Goal: Task Accomplishment & Management: Manage account settings

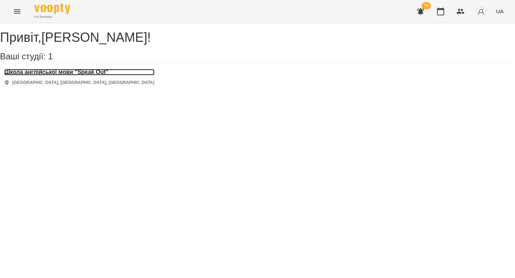
click at [113, 75] on h3 "Школа англійської мови "Speak Out"" at bounding box center [79, 72] width 150 height 6
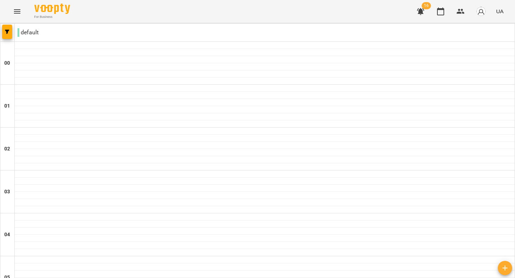
scroll to position [75, 0]
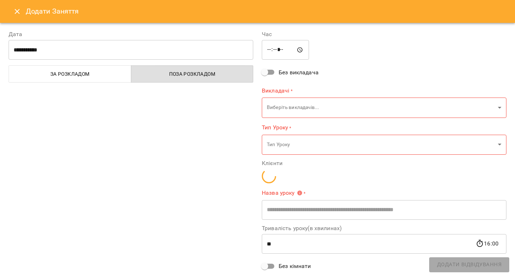
type input "**********"
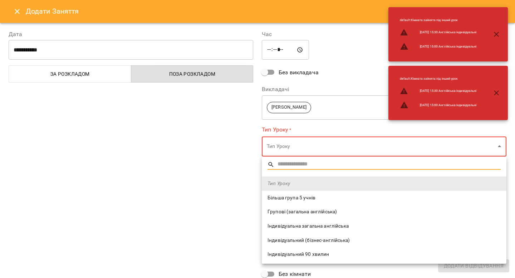
click at [279, 221] on li "Індивідуальна загальна англійська" at bounding box center [384, 226] width 245 height 14
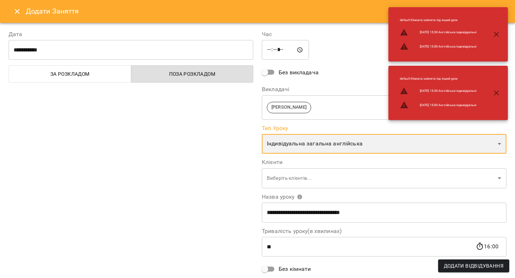
type input "**********"
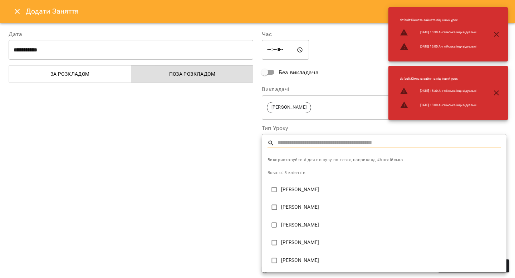
type input "**********"
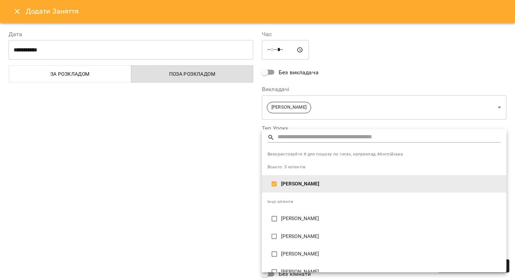
scroll to position [11, 0]
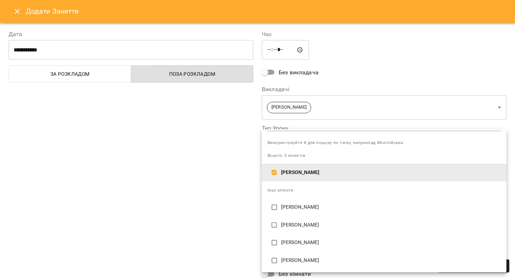
click at [233, 185] on div at bounding box center [257, 139] width 515 height 278
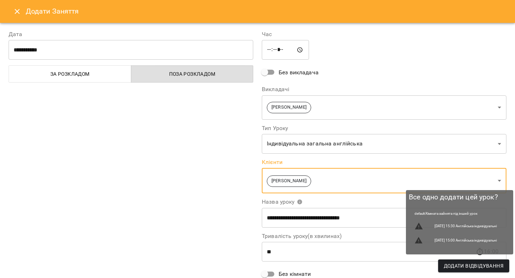
click at [464, 268] on span "Додати Відвідування" at bounding box center [474, 266] width 60 height 9
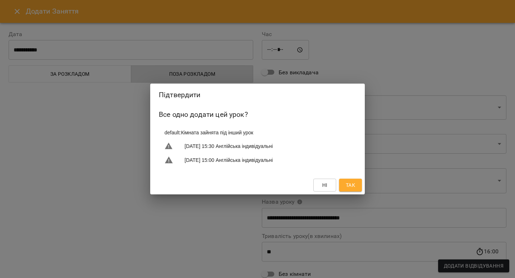
click at [346, 180] on button "Так" at bounding box center [350, 185] width 23 height 13
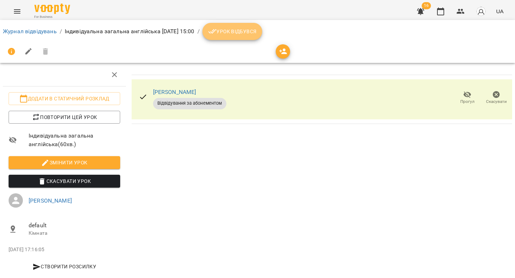
click at [240, 29] on span "Урок відбувся" at bounding box center [232, 31] width 49 height 9
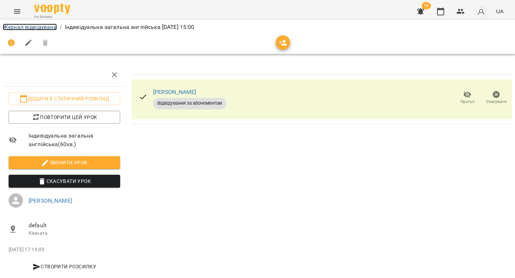
click at [37, 27] on link "Журнал відвідувань" at bounding box center [30, 27] width 54 height 7
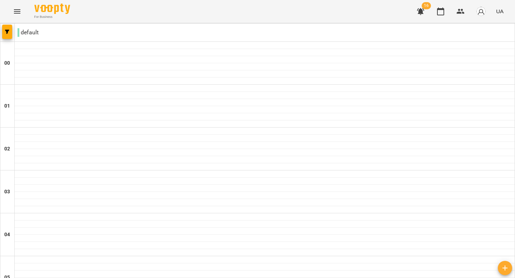
scroll to position [629, 0]
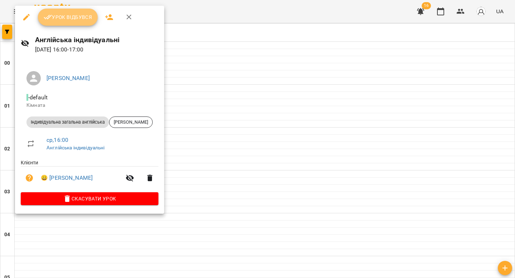
click at [79, 25] on button "Урок відбувся" at bounding box center [68, 17] width 60 height 17
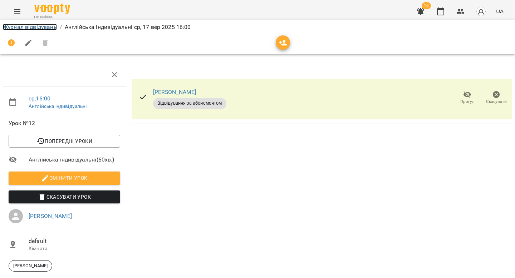
click at [36, 27] on link "Журнал відвідувань" at bounding box center [30, 27] width 54 height 7
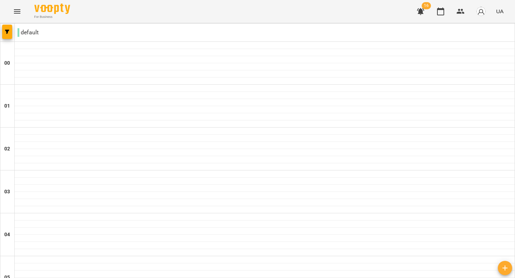
scroll to position [666, 0]
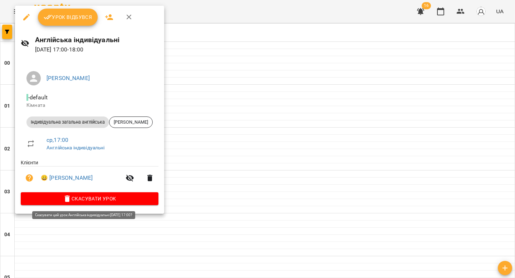
click at [84, 201] on span "Скасувати Урок" at bounding box center [89, 199] width 126 height 9
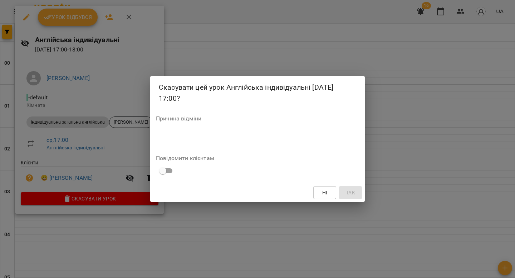
click at [190, 133] on textarea at bounding box center [257, 135] width 203 height 7
type textarea "*"
type textarea "*********"
click at [341, 193] on button "Так" at bounding box center [350, 192] width 23 height 13
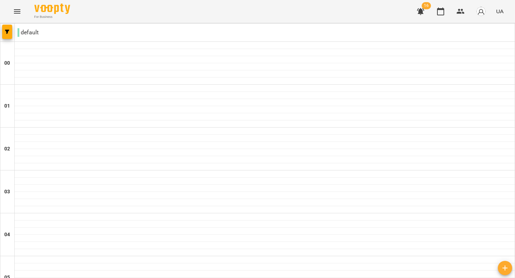
scroll to position [612, 0]
